Goal: Communication & Community: Answer question/provide support

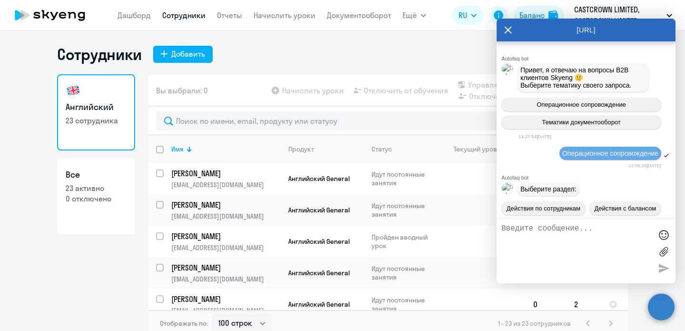
select select "100"
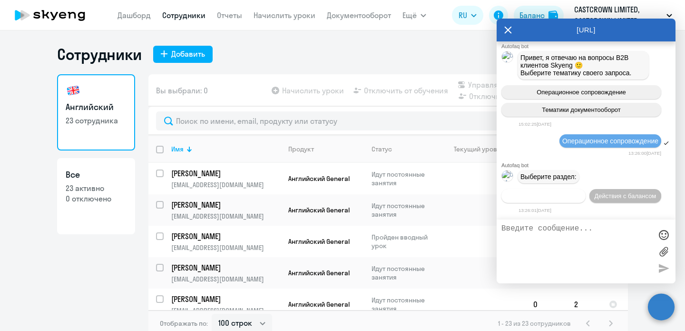
click at [563, 195] on span "Действия по сотрудникам" at bounding box center [544, 195] width 74 height 7
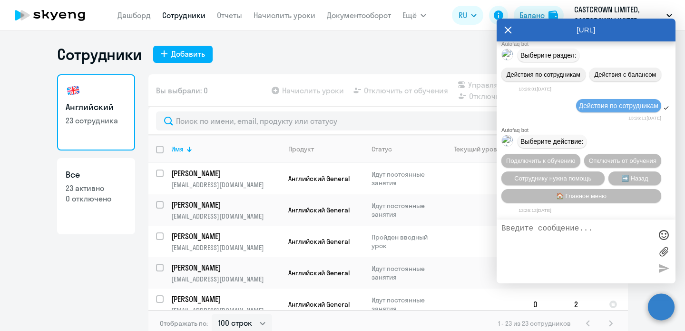
scroll to position [9541, 0]
click at [573, 175] on span "Сотруднику нужна помощь" at bounding box center [552, 178] width 77 height 7
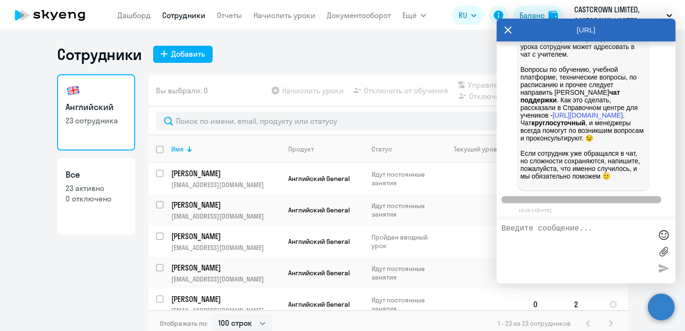
scroll to position [9877, 0]
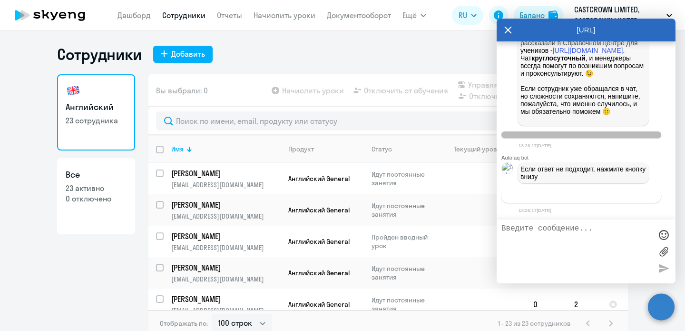
click at [568, 196] on span "Связаться с менеджером" at bounding box center [581, 195] width 73 height 7
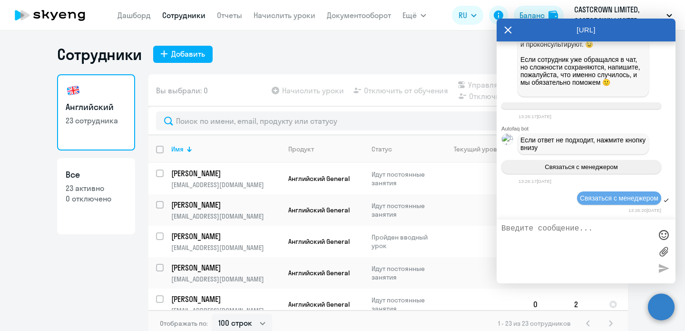
click at [534, 230] on textarea at bounding box center [577, 251] width 150 height 54
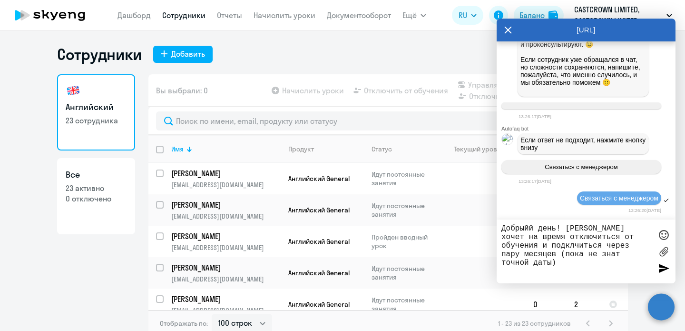
click at [554, 253] on textarea "Добрыйй день! [PERSON_NAME] хочет на время отключиться от обучения и подклчитьс…" at bounding box center [577, 251] width 150 height 54
click at [547, 244] on textarea "Добрыйй день! [PERSON_NAME] хочет на время отключиться от обучения и подклчитьс…" at bounding box center [577, 251] width 150 height 54
click at [528, 227] on textarea "Добрыйй день! [PERSON_NAME] хочет на время отключиться от обучения и подклчитьс…" at bounding box center [577, 251] width 150 height 54
click at [525, 246] on textarea "Добрый день! [PERSON_NAME] хочет на время отключиться от обучения и подклчиться…" at bounding box center [577, 251] width 150 height 54
click at [558, 247] on textarea "Добрый день! [PERSON_NAME] хочет на время отключиться от обучения и подключитьс…" at bounding box center [577, 251] width 150 height 54
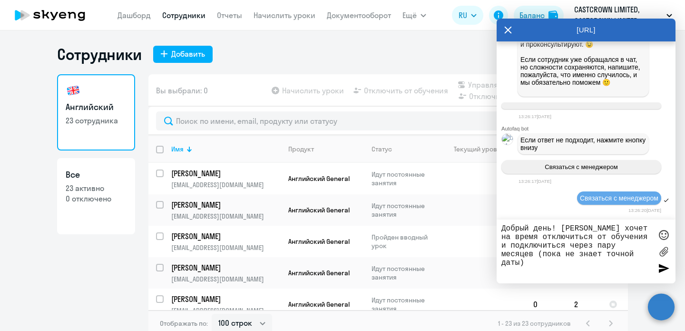
click at [579, 227] on textarea "Добрый день! [PERSON_NAME] хочет на время отключиться от обучения и подключитьс…" at bounding box center [577, 251] width 150 height 54
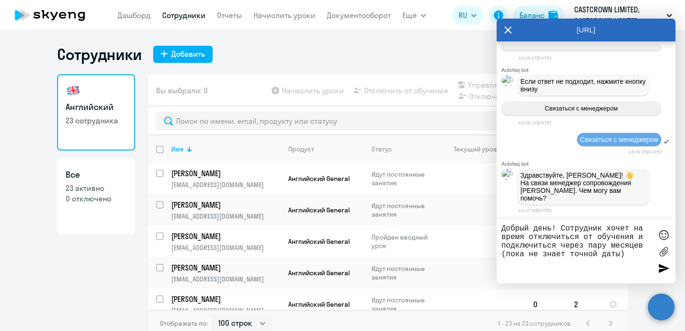
click at [628, 255] on textarea "Добрый день! Сотрудник хочет на время отключиться от обучения и подключиться че…" at bounding box center [577, 251] width 150 height 54
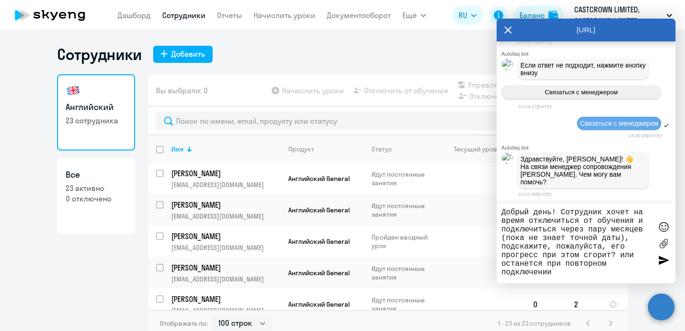
type textarea "Добрый день! Сотрудник хочет на время отключиться от обучения и подключиться че…"
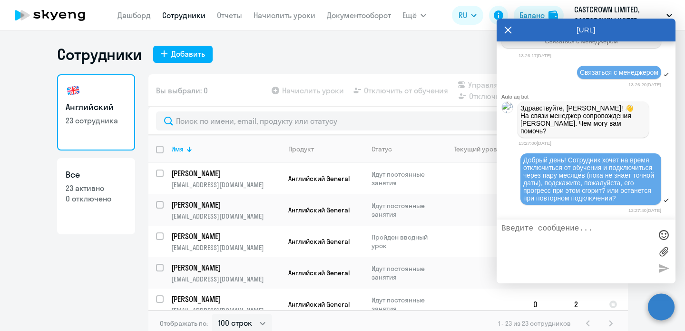
scroll to position [10032, 0]
